Goal: Transaction & Acquisition: Purchase product/service

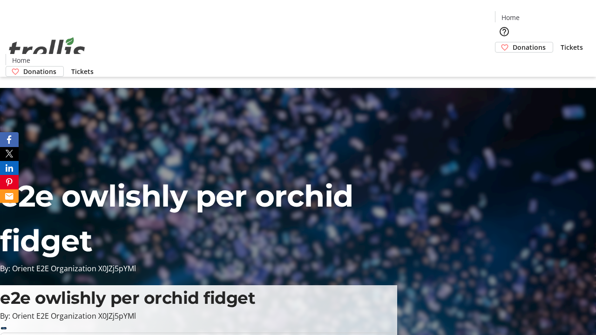
click at [512, 42] on span "Donations" at bounding box center [528, 47] width 33 height 10
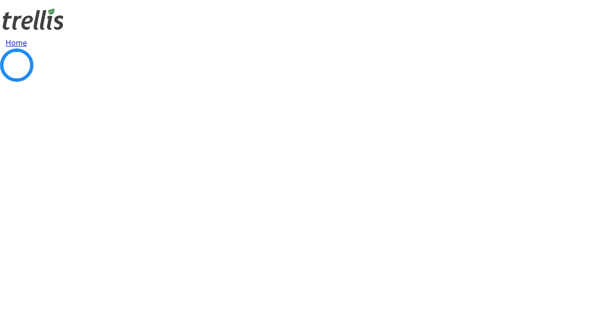
select select "CA"
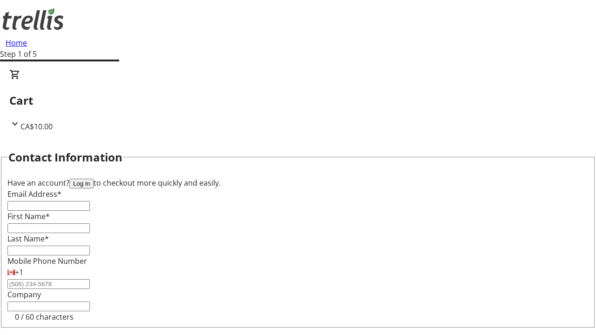
click at [94, 179] on button "Log in" at bounding box center [81, 184] width 24 height 10
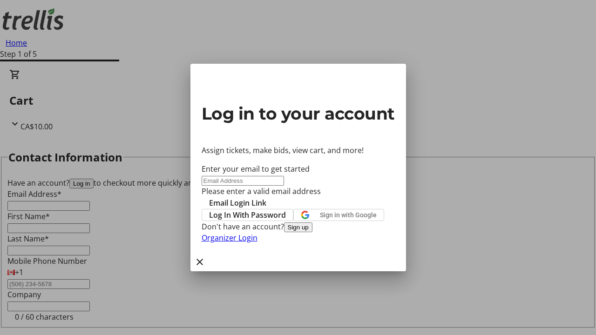
click at [286, 209] on span "Log In With Password" at bounding box center [247, 214] width 77 height 11
